Goal: Information Seeking & Learning: Learn about a topic

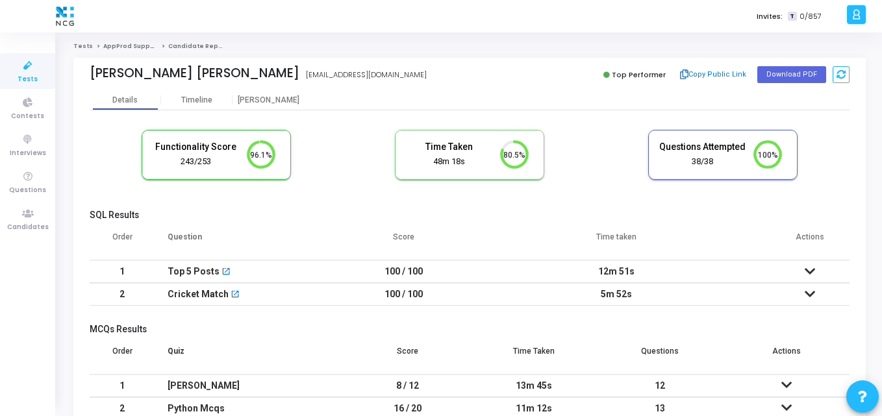
click at [336, 236] on th "Question" at bounding box center [250, 242] width 190 height 36
click at [332, 229] on th "Question" at bounding box center [250, 242] width 190 height 36
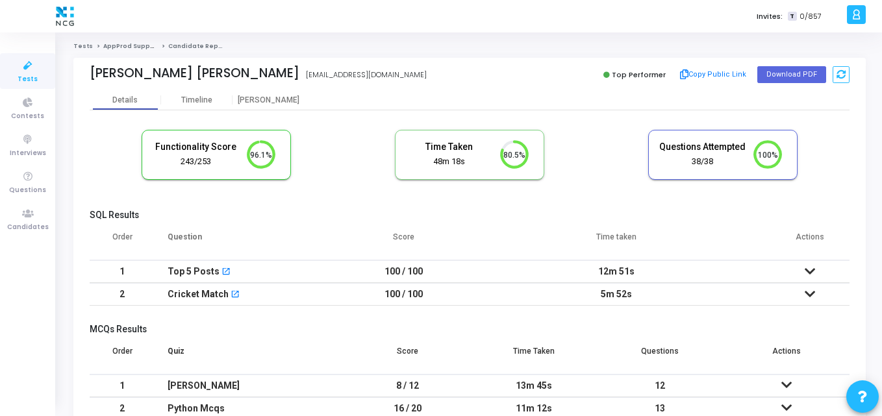
click at [319, 221] on div "SQL Results Order Question Score Time taken Actions 1 Top 5 Posts open_in_new 1…" at bounding box center [470, 261] width 760 height 103
click at [349, 213] on h5 "SQL Results" at bounding box center [470, 215] width 760 height 11
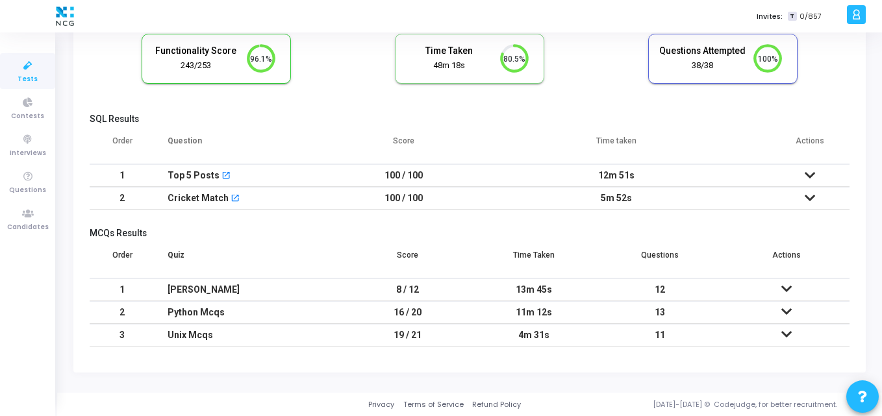
click at [317, 217] on div "SQL Results Order Question Score Time taken Actions 1 Top 5 Posts open_in_new 1…" at bounding box center [470, 234] width 760 height 240
drag, startPoint x: 101, startPoint y: 136, endPoint x: 273, endPoint y: 139, distance: 171.4
click at [273, 139] on tr "Order Question Score Time taken Actions" at bounding box center [470, 146] width 760 height 36
click at [273, 139] on th "Question" at bounding box center [250, 146] width 190 height 36
drag, startPoint x: 395, startPoint y: 139, endPoint x: 818, endPoint y: 121, distance: 423.6
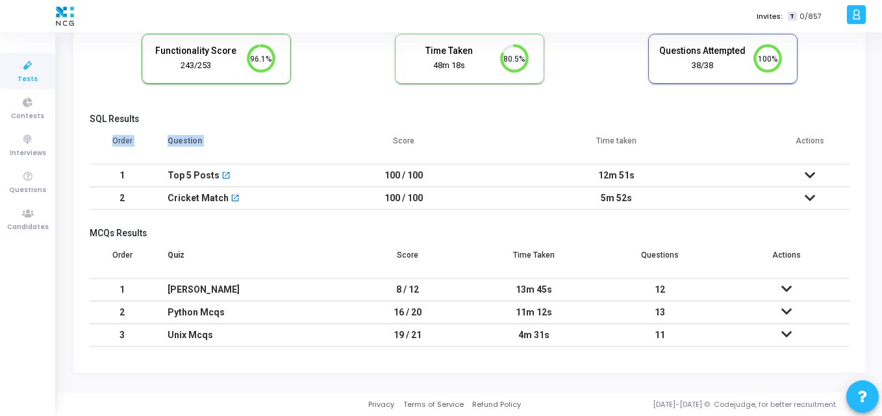
click at [818, 121] on div "SQL Results Order Question Score Time taken Actions 1 Top 5 Posts open_in_new 1…" at bounding box center [470, 165] width 760 height 103
click at [818, 121] on h5 "SQL Results" at bounding box center [470, 119] width 760 height 11
click at [614, 206] on td "5m 52s" at bounding box center [616, 198] width 308 height 23
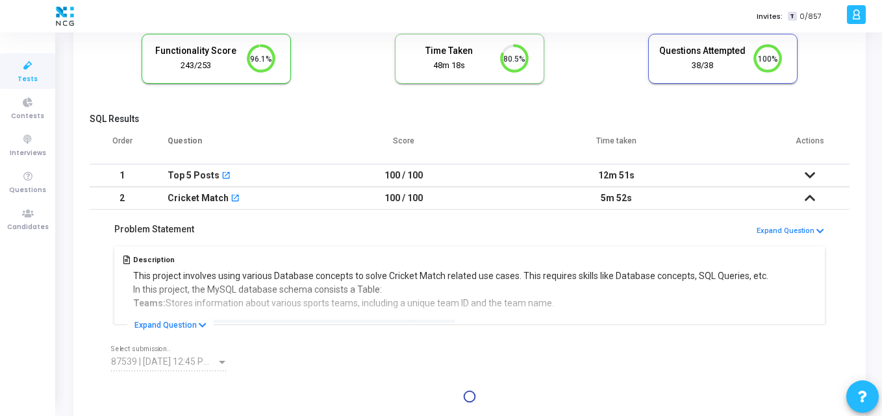
click at [482, 227] on cj-question-submission-details "Problem Statement Expand Question Description This project involves using vario…" at bounding box center [470, 318] width 760 height 216
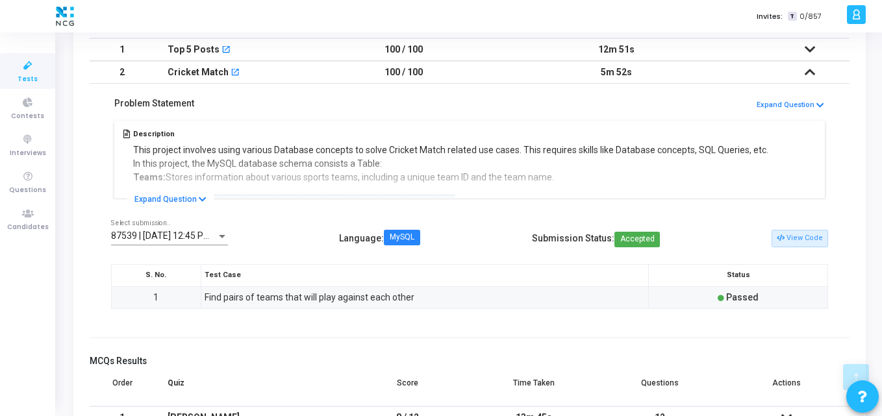
scroll to position [223, 0]
click at [364, 203] on cj-question-submission-details "Problem Statement Expand Question Description This project involves using vario…" at bounding box center [470, 210] width 760 height 254
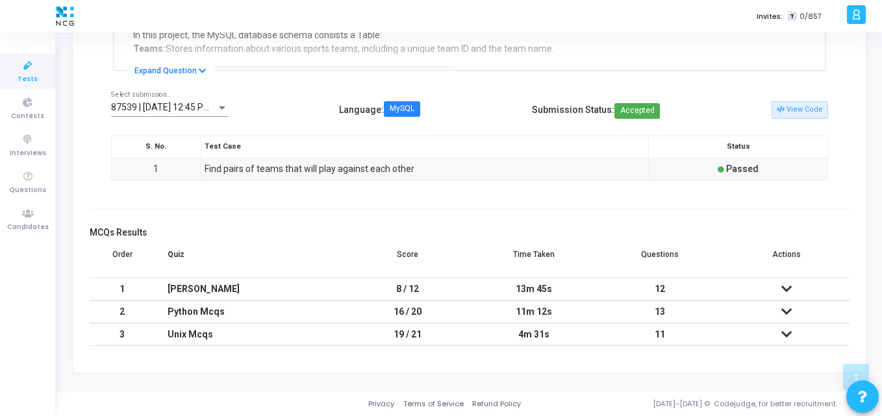
scroll to position [0, 0]
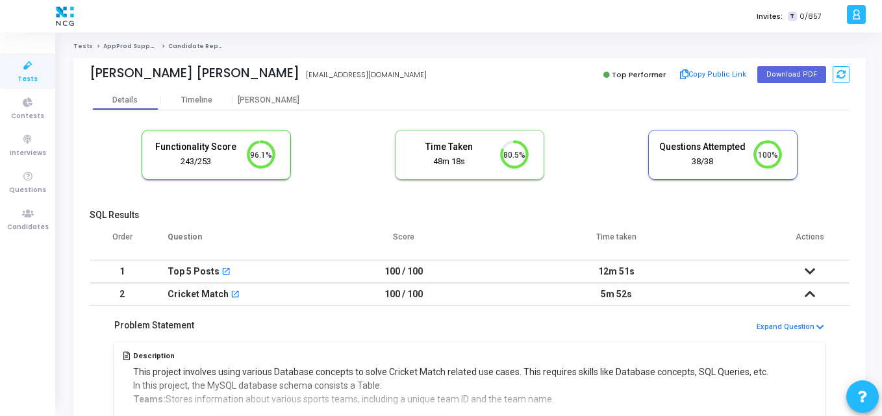
click at [340, 100] on div "Details Timeline [PERSON_NAME]" at bounding box center [470, 99] width 760 height 19
